Goal: Information Seeking & Learning: Learn about a topic

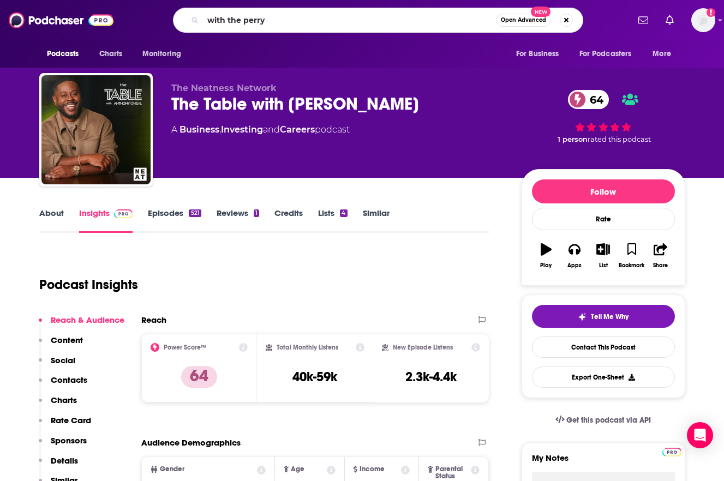
type input "with the perrys"
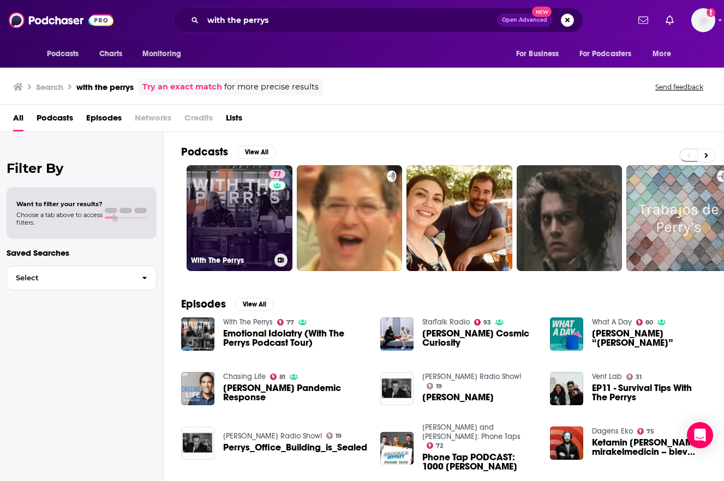
click at [260, 218] on link "77 With The Perrys" at bounding box center [240, 218] width 106 height 106
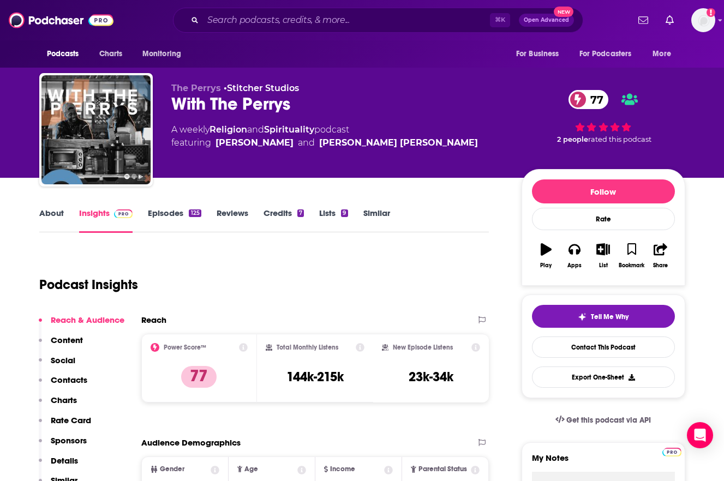
click at [158, 211] on link "Episodes 125" at bounding box center [174, 220] width 53 height 25
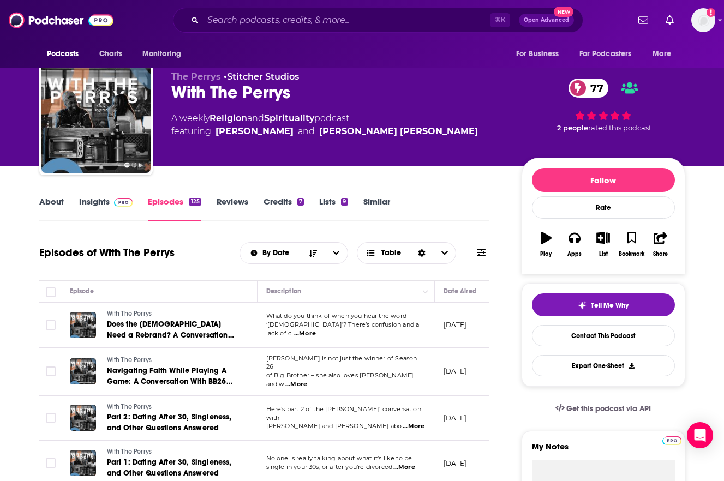
scroll to position [64, 0]
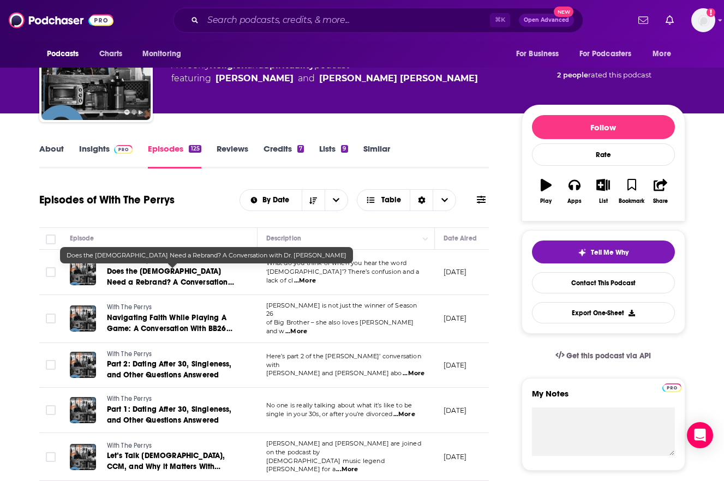
click at [181, 272] on span "Does the [DEMOGRAPHIC_DATA] Need a Rebrand? A Conversation with Dr. [PERSON_NAM…" at bounding box center [170, 282] width 127 height 31
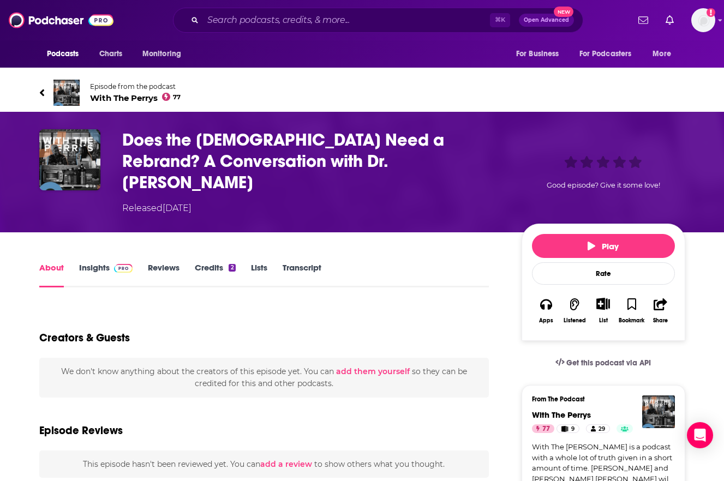
click at [94, 262] on link "Insights" at bounding box center [106, 274] width 54 height 25
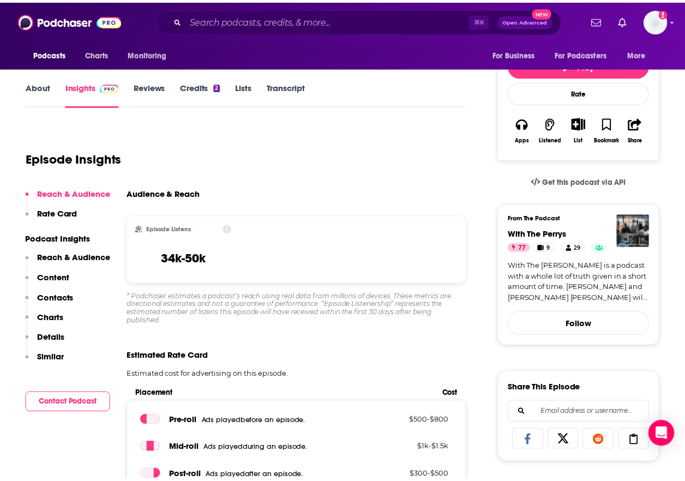
scroll to position [218, 0]
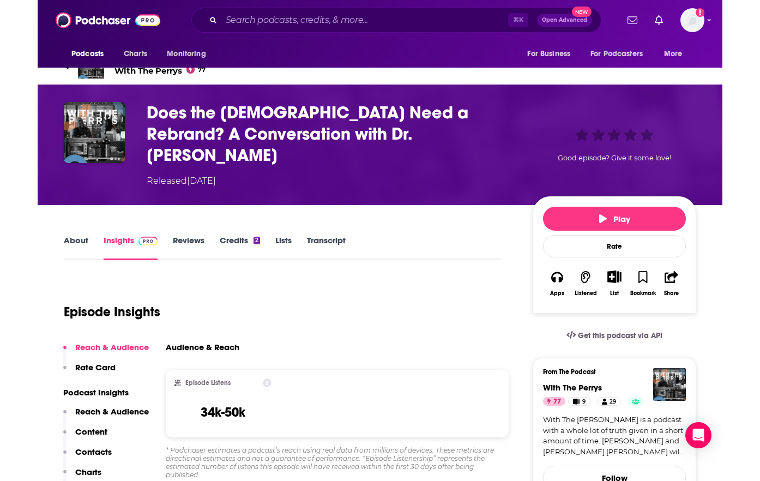
scroll to position [0, 0]
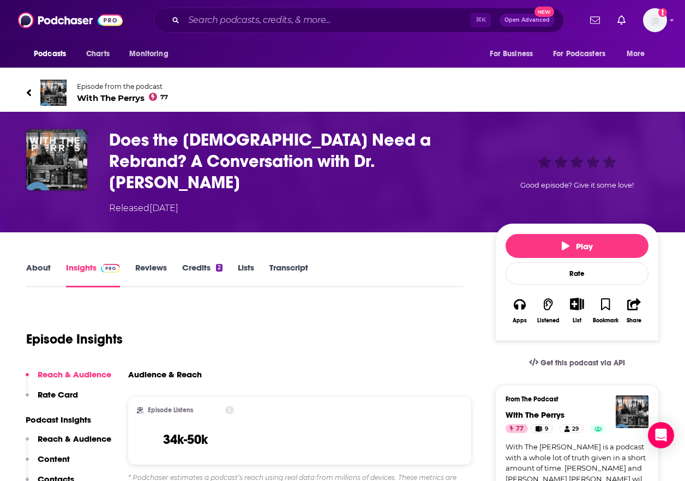
click at [100, 100] on span "With The Perrys 77" at bounding box center [122, 98] width 91 height 10
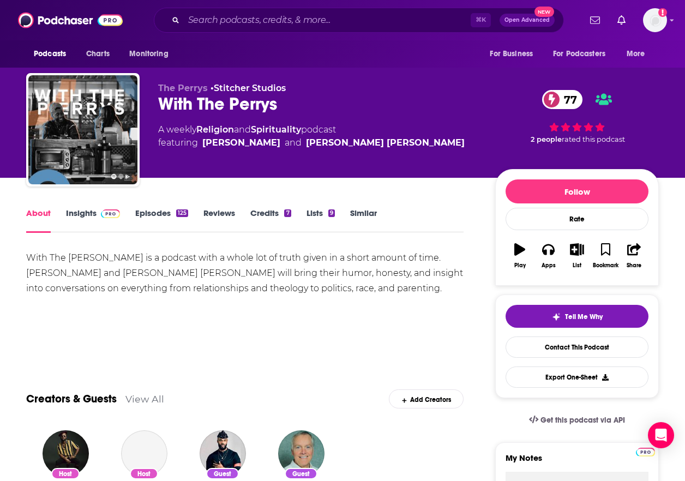
click at [77, 218] on link "Insights" at bounding box center [93, 220] width 54 height 25
